Goal: Task Accomplishment & Management: Use online tool/utility

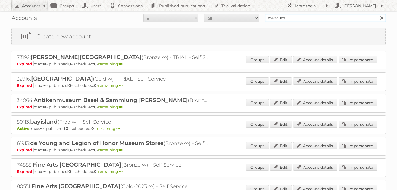
click at [289, 17] on input "museum" at bounding box center [325, 18] width 121 height 8
type input "m"
type input "wourth"
click at [378, 14] on input "Search" at bounding box center [382, 18] width 8 height 8
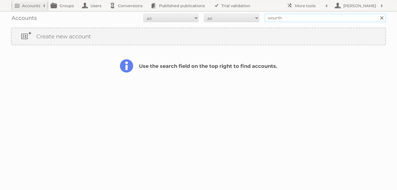
click at [293, 19] on input "wourth" at bounding box center [325, 18] width 121 height 8
click at [382, 19] on link at bounding box center [382, 18] width 8 height 8
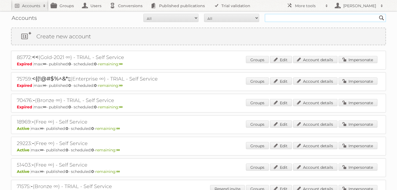
click at [284, 17] on input "text" at bounding box center [325, 18] width 121 height 8
type input "tfg"
click at [378, 14] on input "Search" at bounding box center [382, 18] width 8 height 8
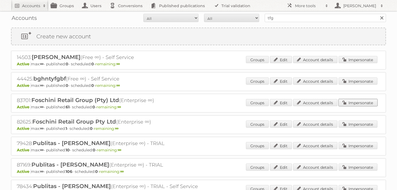
click at [346, 103] on link "Impersonate" at bounding box center [358, 102] width 39 height 7
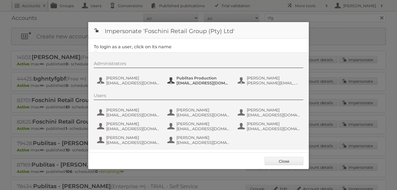
click at [204, 81] on span "[EMAIL_ADDRESS][DOMAIN_NAME]" at bounding box center [204, 83] width 54 height 5
